Goal: Transaction & Acquisition: Purchase product/service

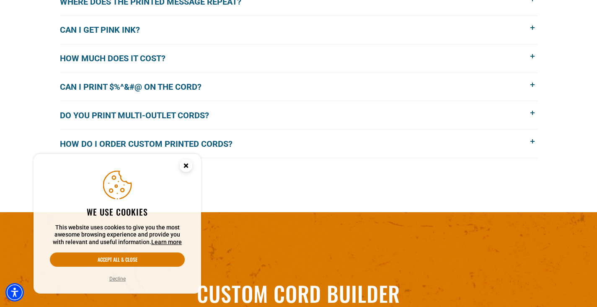
scroll to position [779, 0]
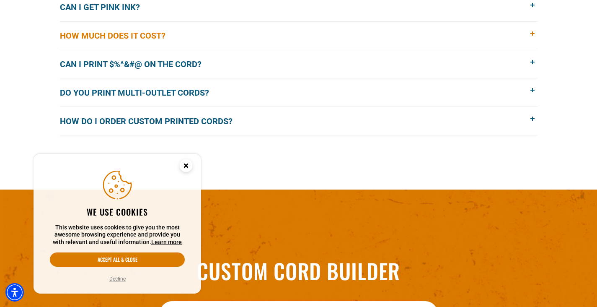
click at [175, 38] on span "How much does it cost?" at bounding box center [119, 35] width 118 height 13
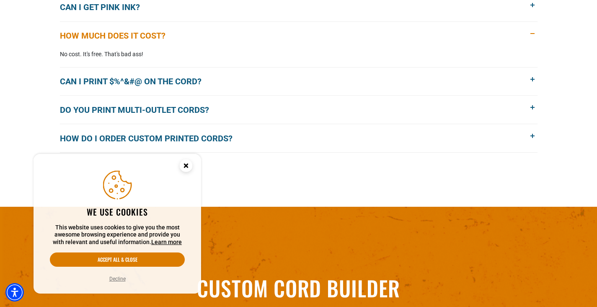
click at [175, 38] on span "How much does it cost?" at bounding box center [119, 35] width 118 height 13
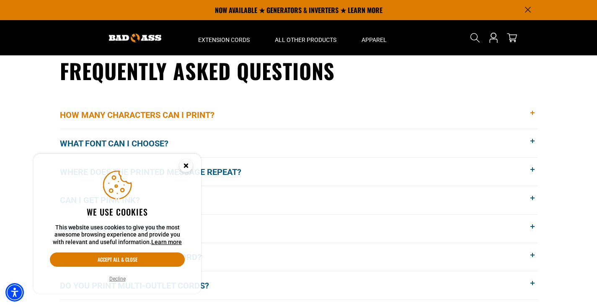
scroll to position [580, 0]
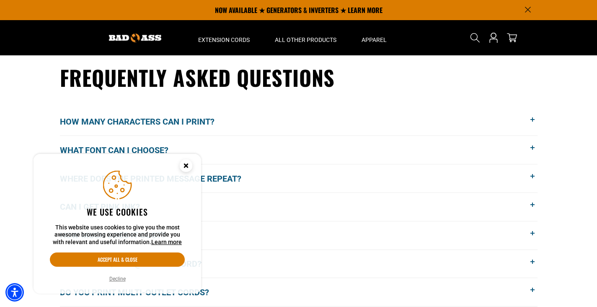
click at [186, 166] on icon "Close this option" at bounding box center [185, 165] width 3 height 3
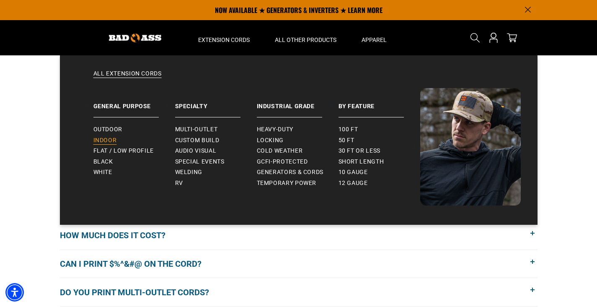
click at [112, 140] on span "Indoor" at bounding box center [104, 141] width 23 height 8
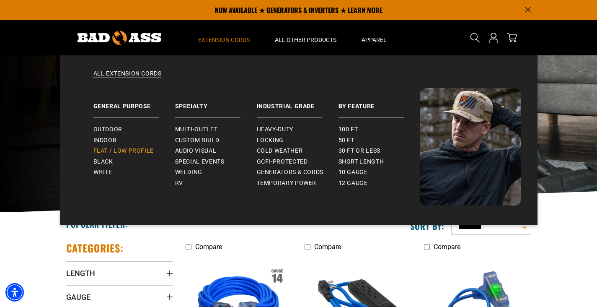
click at [121, 152] on span "Flat / Low Profile" at bounding box center [123, 151] width 61 height 8
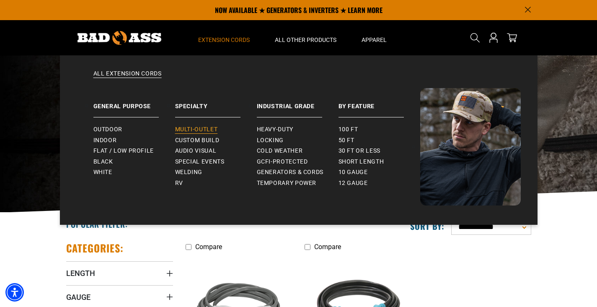
click at [204, 129] on span "Multi-Outlet" at bounding box center [196, 130] width 43 height 8
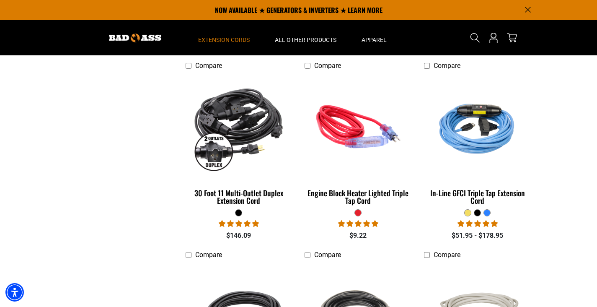
scroll to position [325, 0]
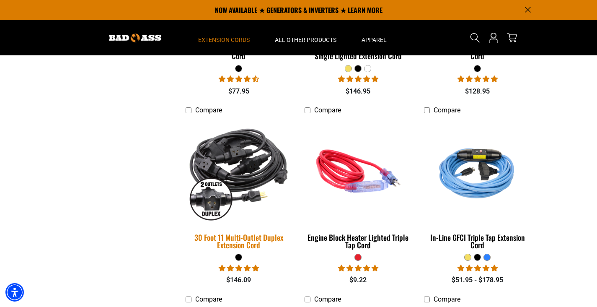
click at [224, 150] on img at bounding box center [238, 170] width 117 height 107
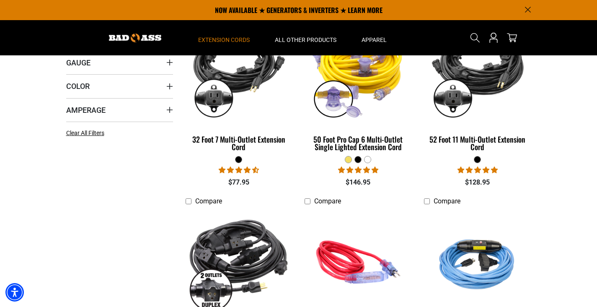
scroll to position [213, 0]
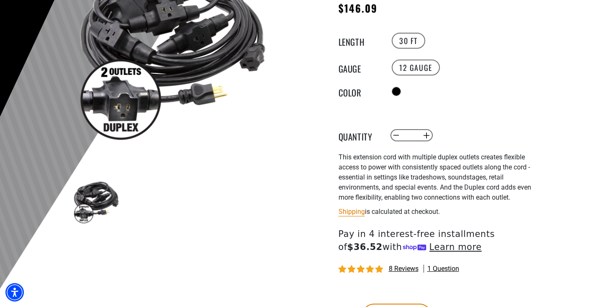
scroll to position [246, 0]
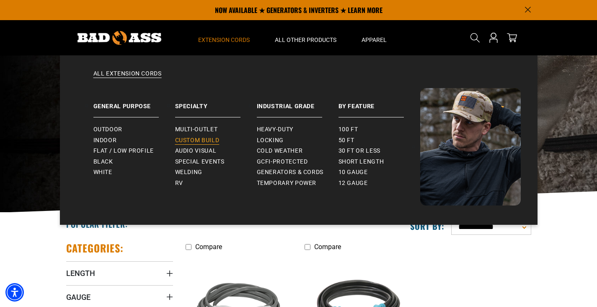
click at [210, 138] on span "Custom Build" at bounding box center [197, 141] width 44 height 8
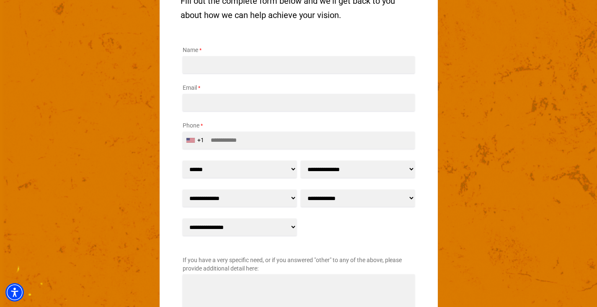
scroll to position [1136, 0]
select select "**"
select select "*****"
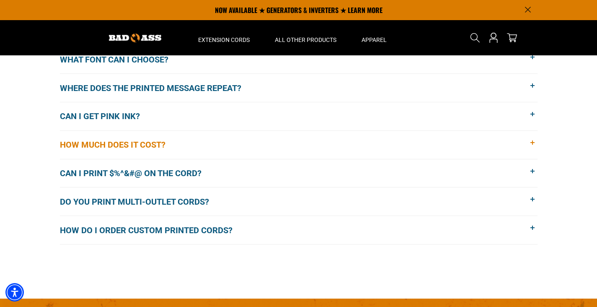
scroll to position [503, 0]
